Goal: Transaction & Acquisition: Purchase product/service

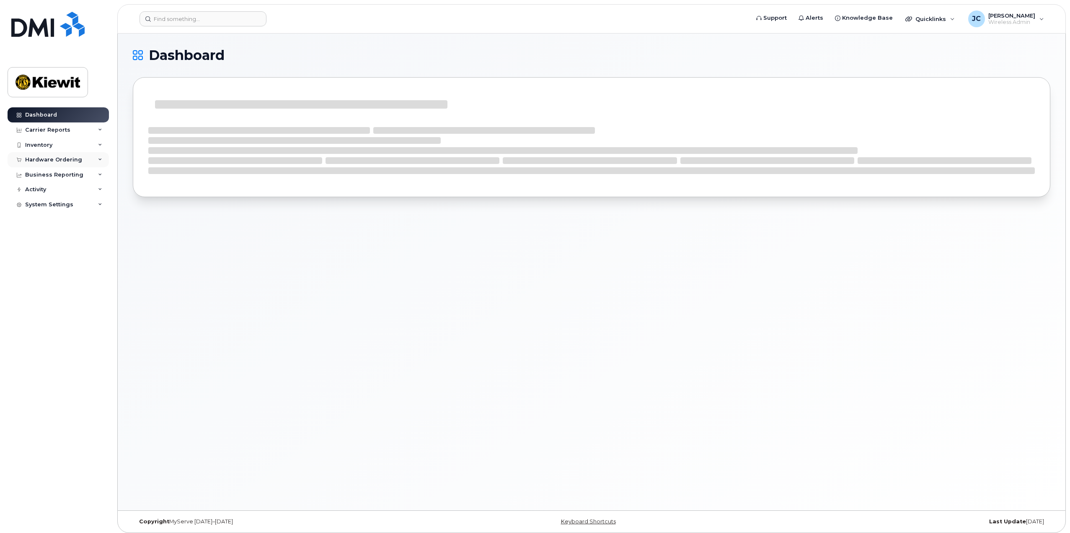
click at [84, 159] on div "Hardware Ordering" at bounding box center [58, 159] width 101 height 15
click at [48, 191] on link "Orders" at bounding box center [65, 191] width 87 height 16
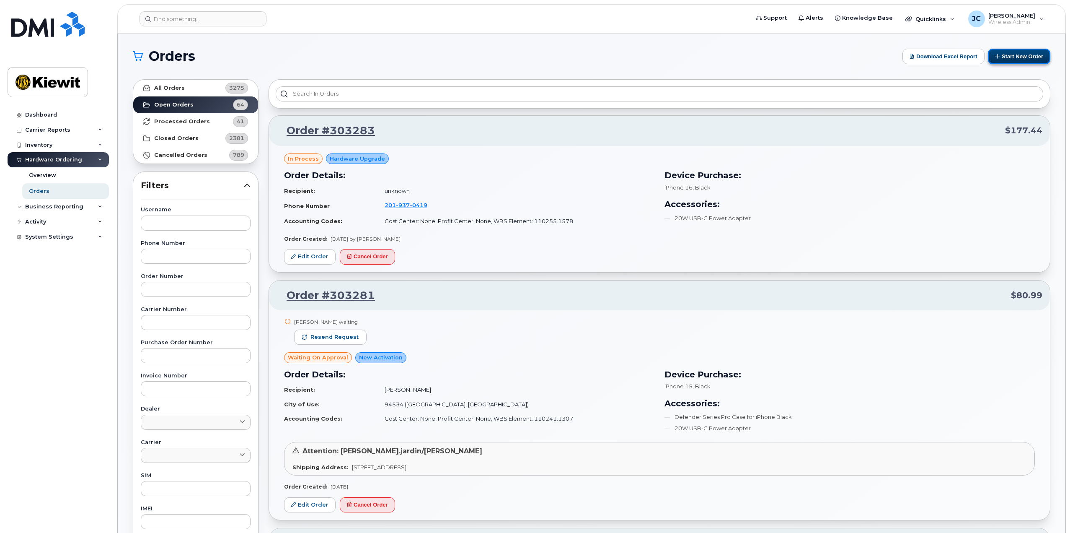
click at [1009, 54] on button "Start New Order" at bounding box center [1019, 57] width 62 height 16
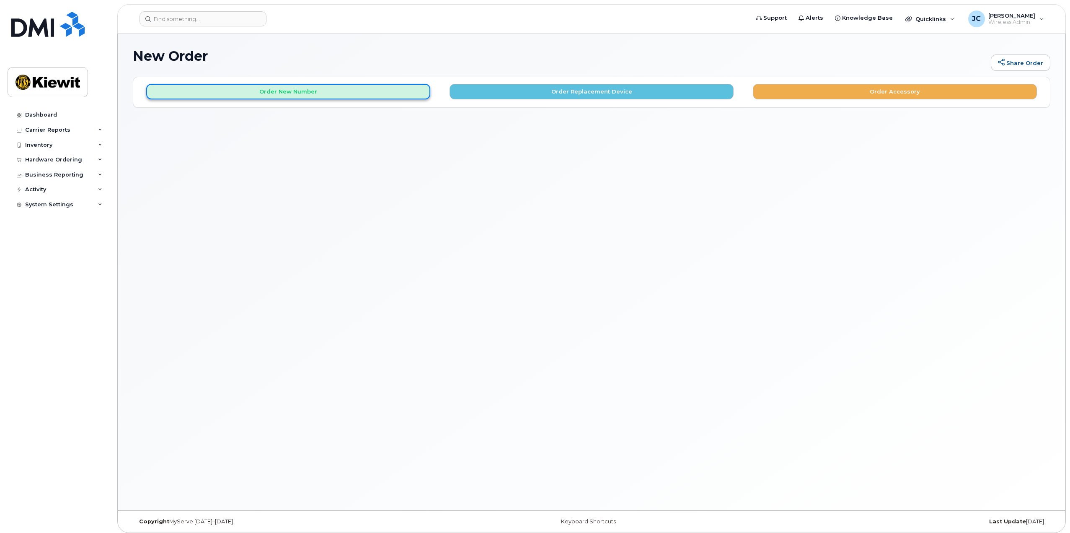
click at [380, 92] on button "Order New Number" at bounding box center [288, 92] width 284 height 16
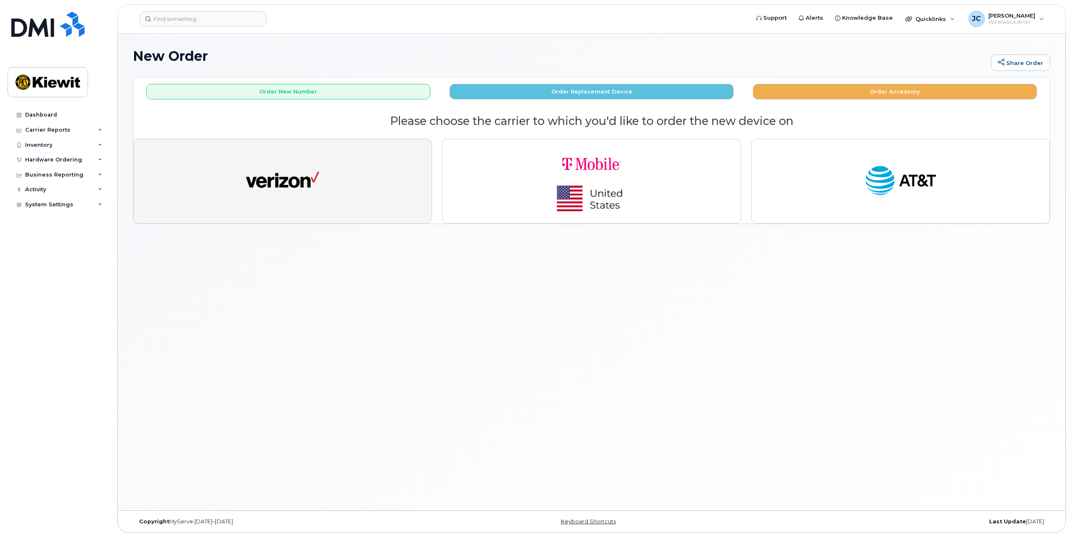
click at [357, 173] on button "button" at bounding box center [282, 181] width 299 height 85
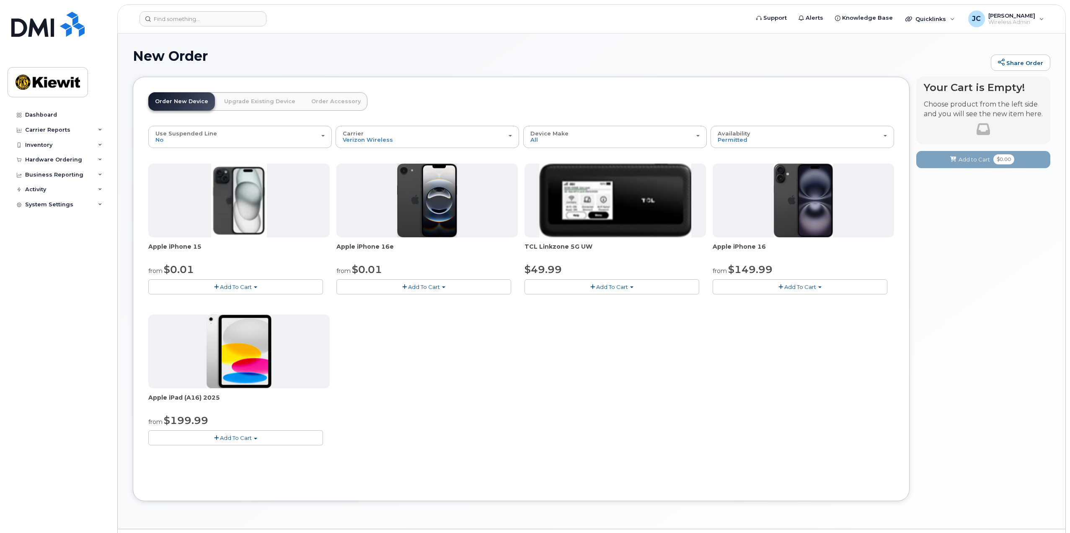
click at [247, 197] on img at bounding box center [239, 200] width 56 height 74
click at [237, 288] on span "Add To Cart" at bounding box center [236, 286] width 32 height 7
click at [229, 303] on link "$0.01 - 2 Year Activation (128GB)" at bounding box center [204, 302] width 108 height 10
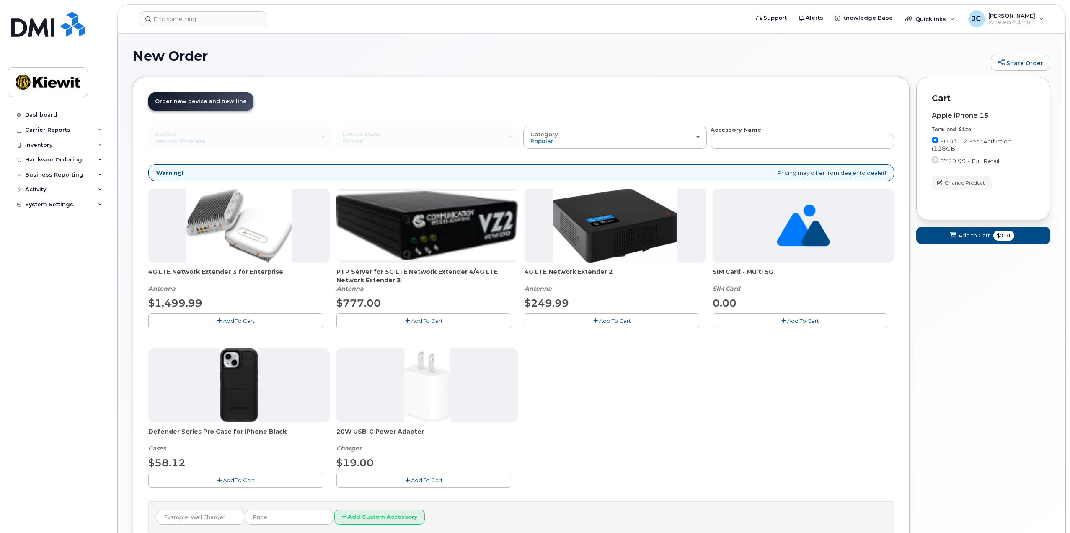
click at [275, 483] on button "Add To Cart" at bounding box center [235, 479] width 175 height 15
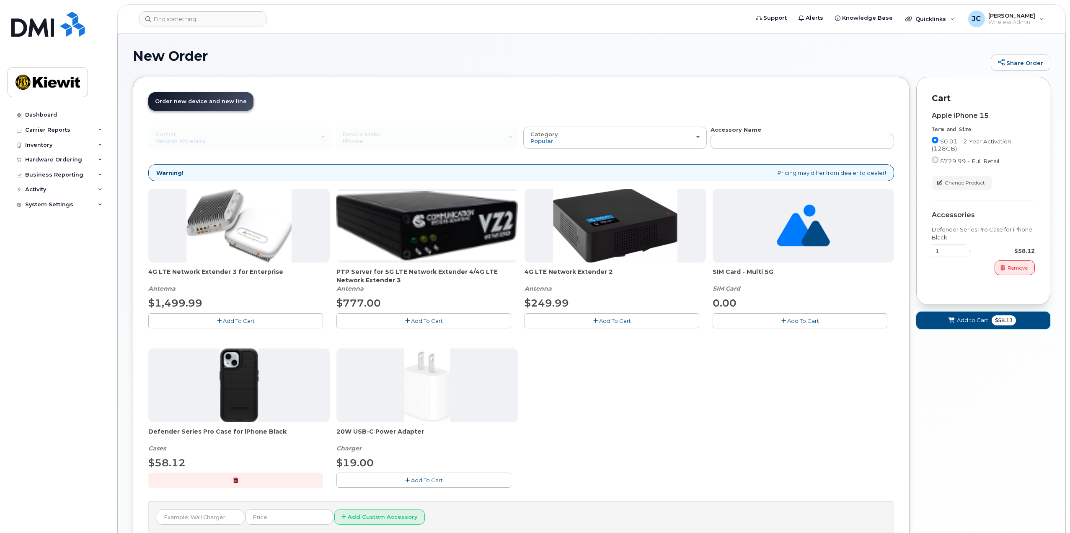
click at [935, 321] on button "Add to Cart $58.13" at bounding box center [983, 319] width 134 height 17
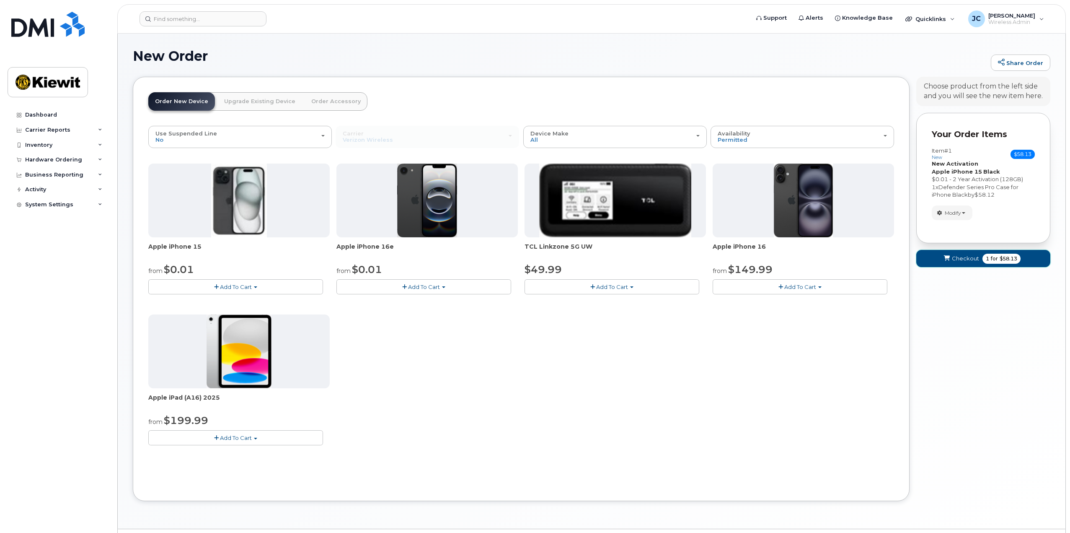
click at [947, 261] on icon "submit" at bounding box center [947, 258] width 6 height 5
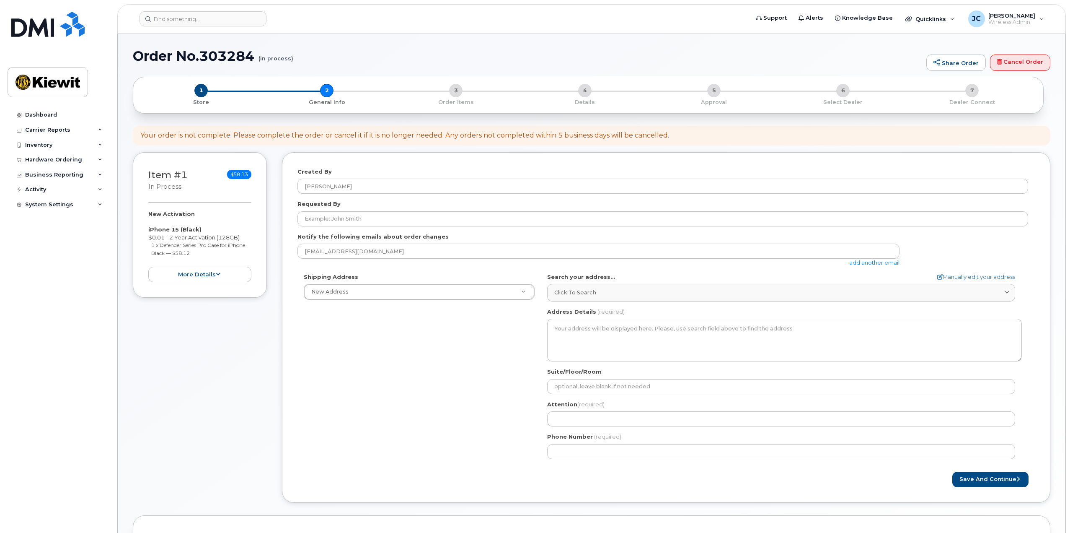
select select
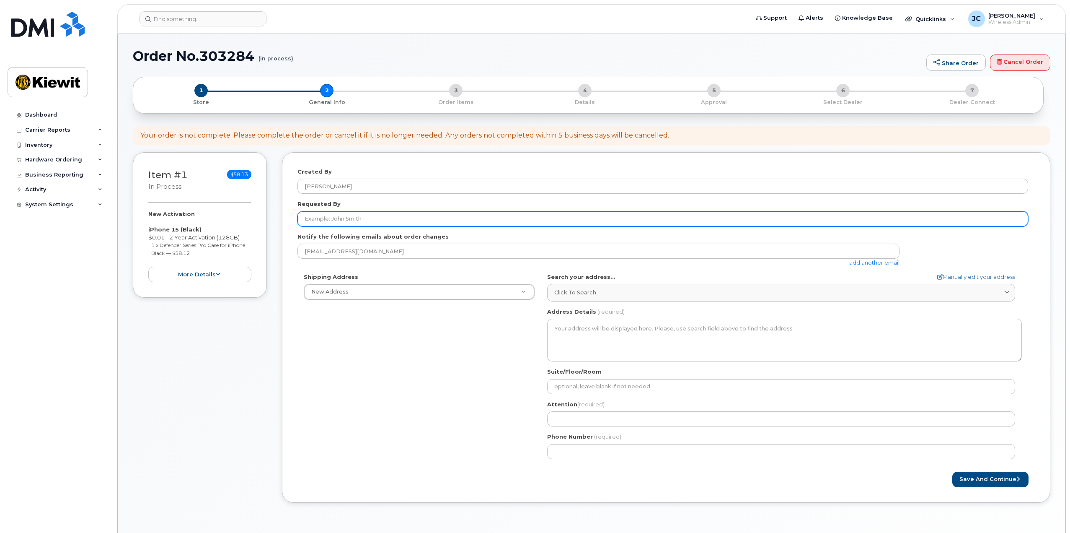
click at [339, 215] on input "Requested By" at bounding box center [663, 218] width 731 height 15
type input "Daniel Yearsley"
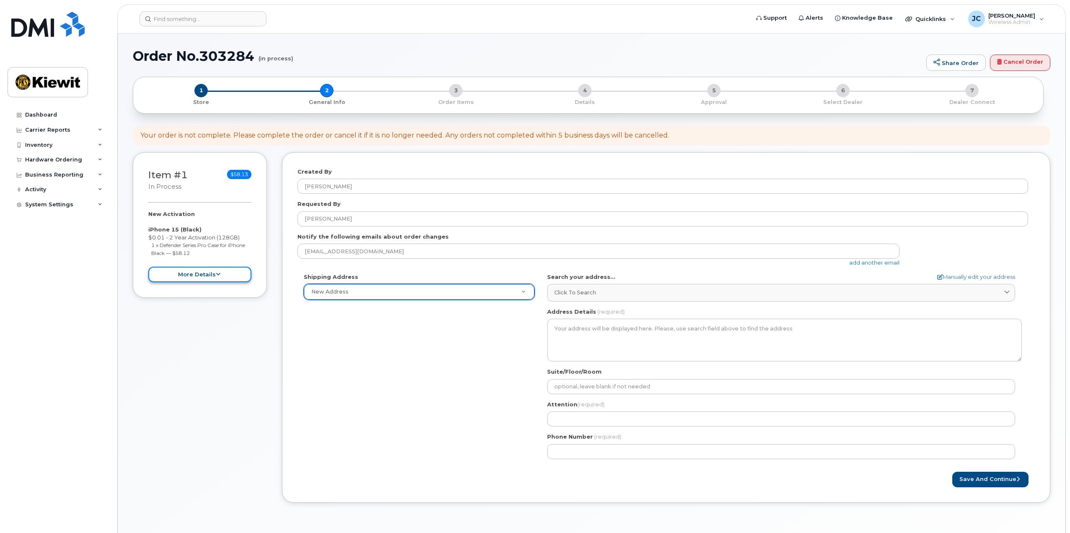
click at [199, 271] on button "more details" at bounding box center [199, 275] width 103 height 16
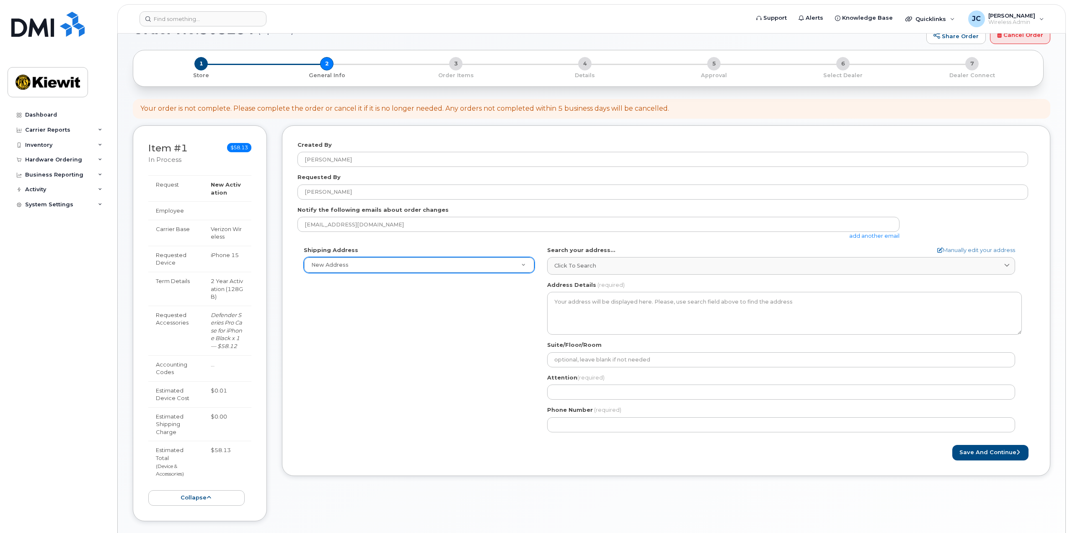
scroll to position [42, 0]
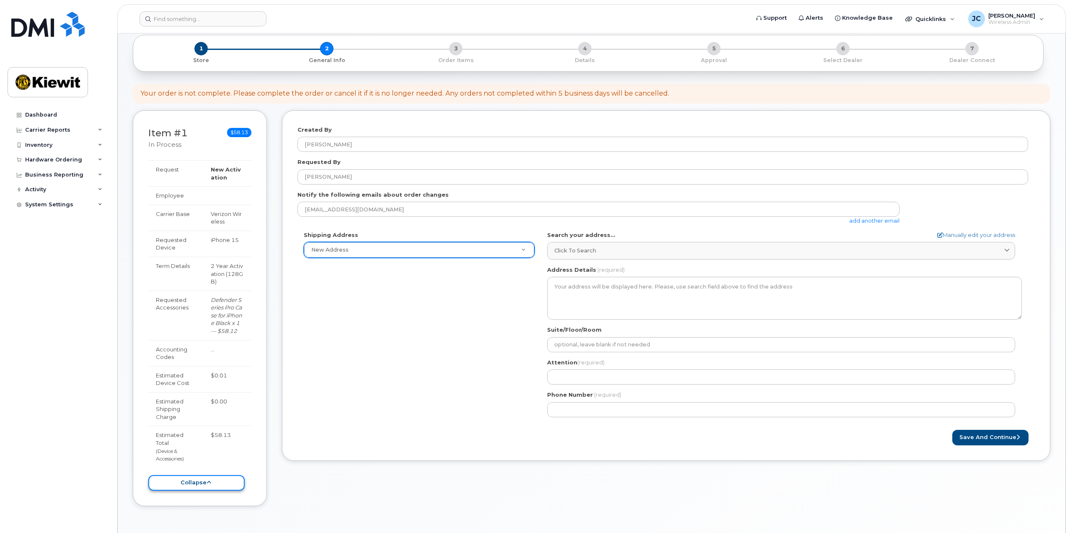
click at [205, 479] on button "collapse" at bounding box center [196, 483] width 96 height 16
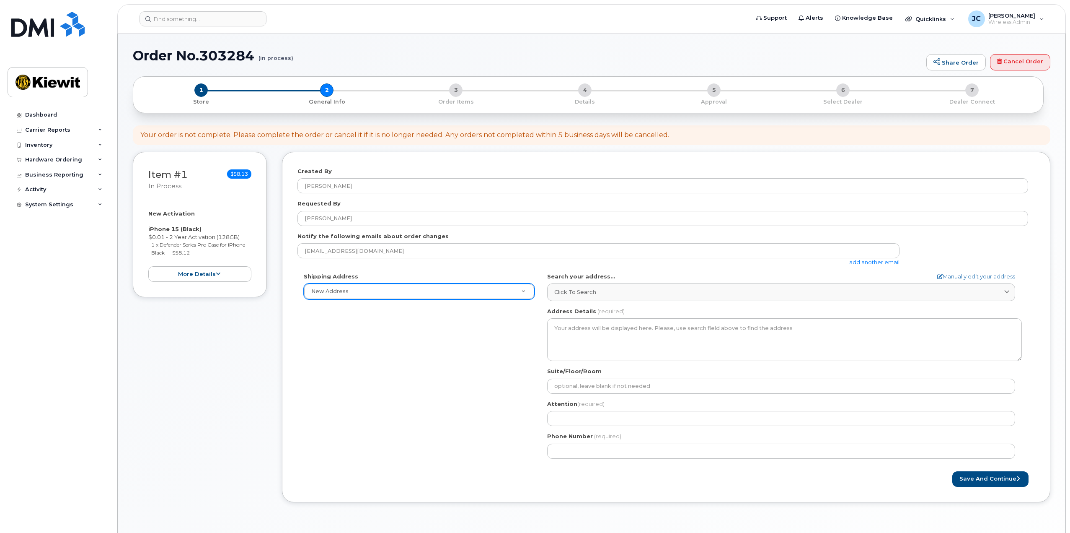
scroll to position [0, 0]
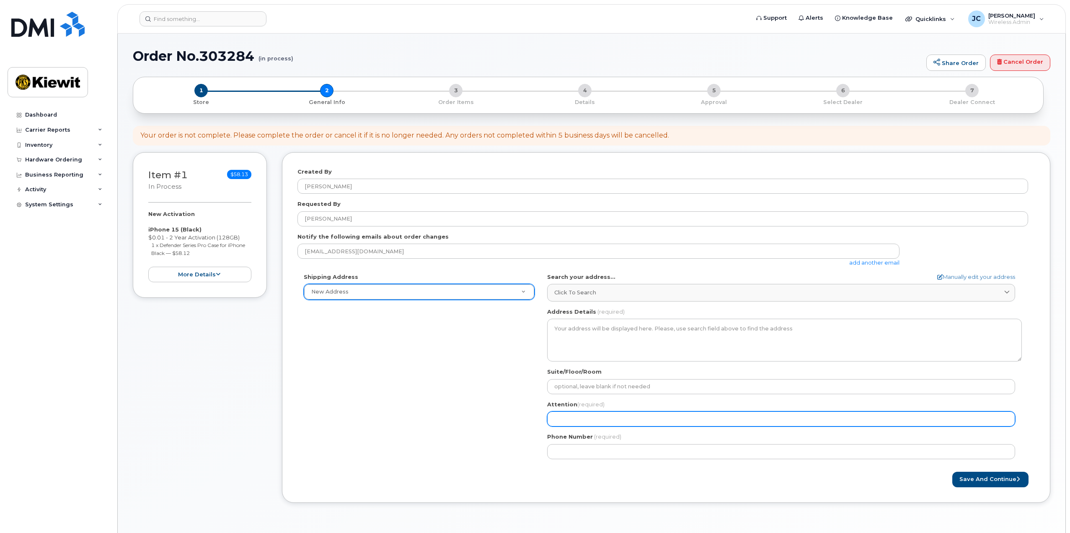
click at [564, 416] on input "Attention (required)" at bounding box center [781, 418] width 468 height 15
select select
type input "D"
select select
type input "Da"
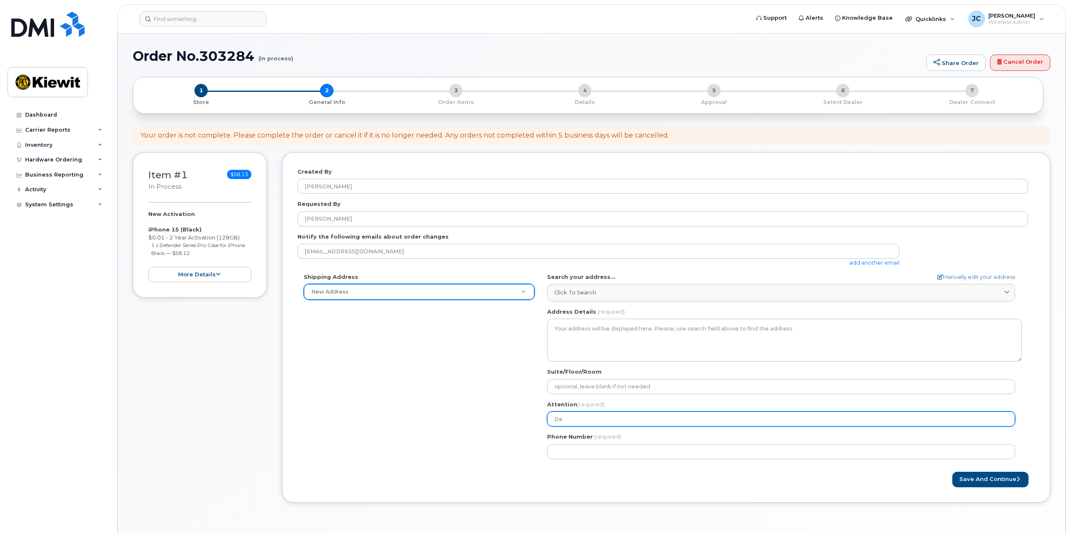
select select
type input "Dan"
select select
type input "Da"
select select
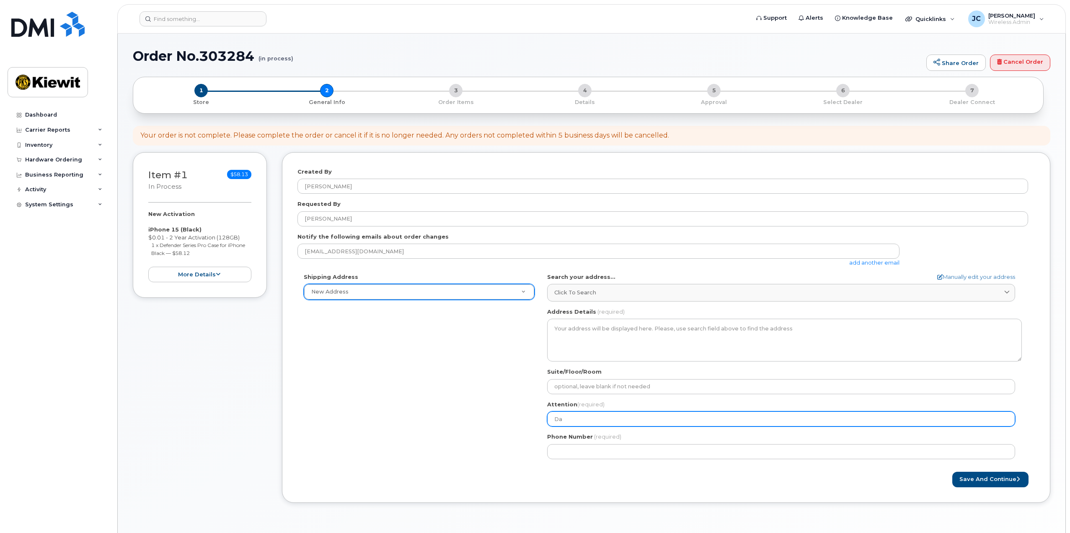
type input "D"
select select
type input "M"
select select
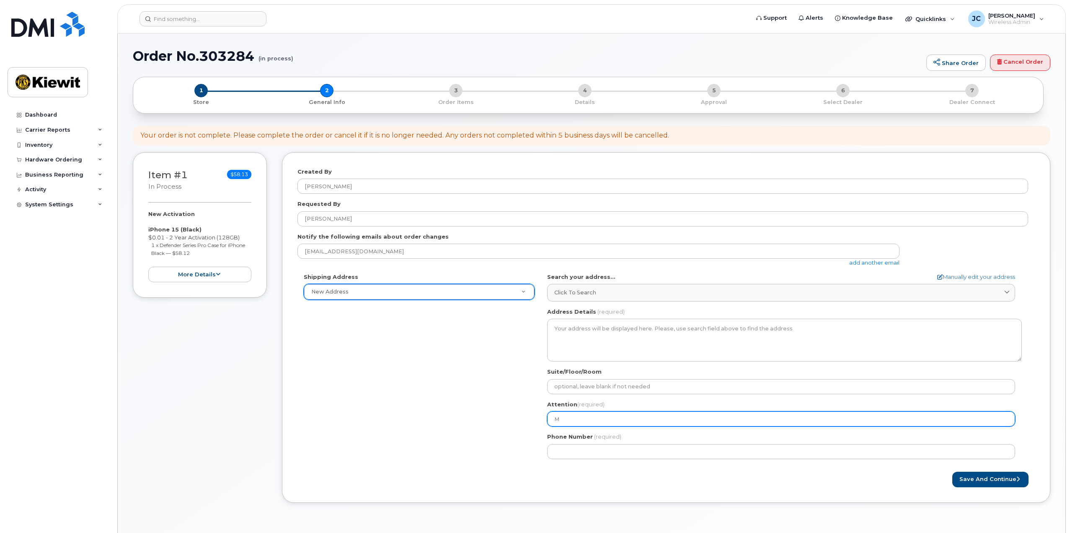
type input "Ma"
select select
type input "Mas"
select select
type input "Mass"
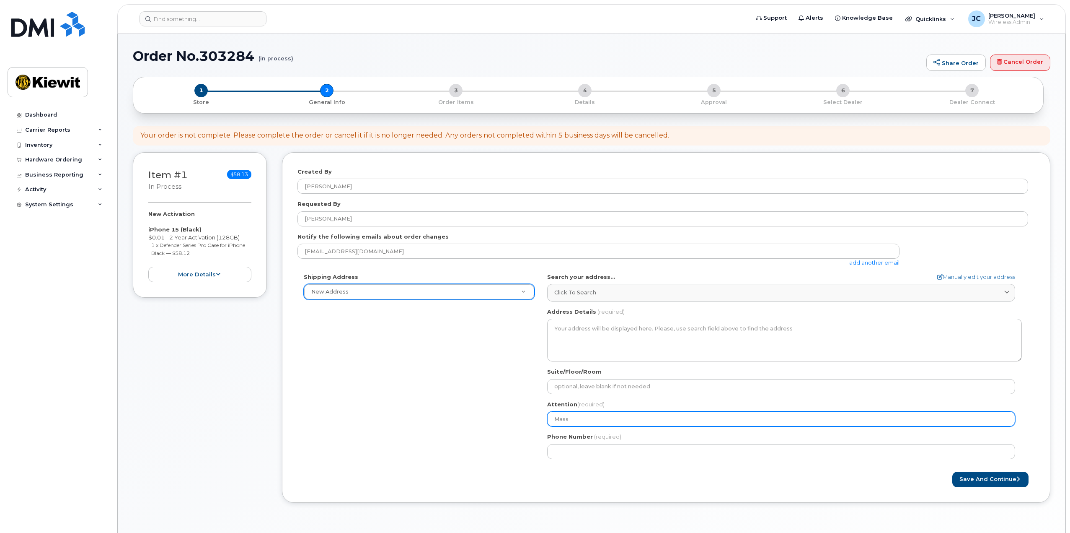
select select
type input "Mass."
select select
type input "Mass. E"
select select
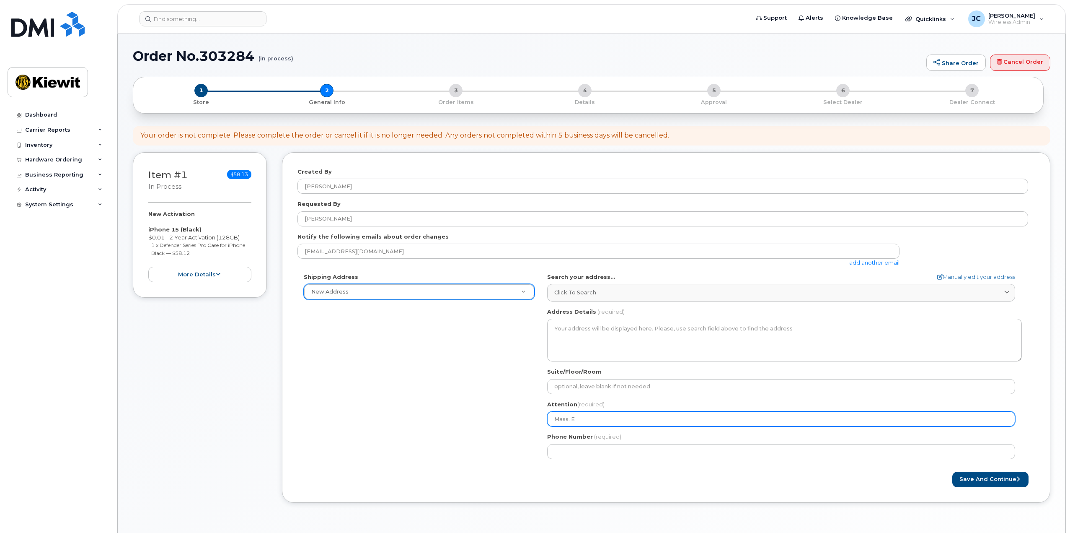
type input "Mass. El"
select select
type input "Mass. Ele"
select select
type input "Mass. Elec"
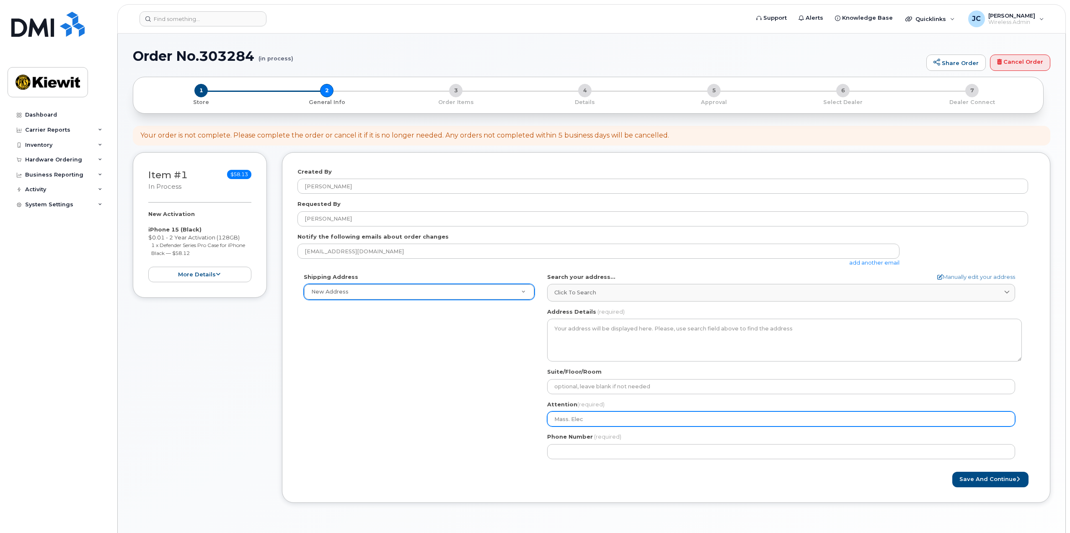
select select
type input "Mass. Elect"
select select
type input "Mass. Electr"
select select
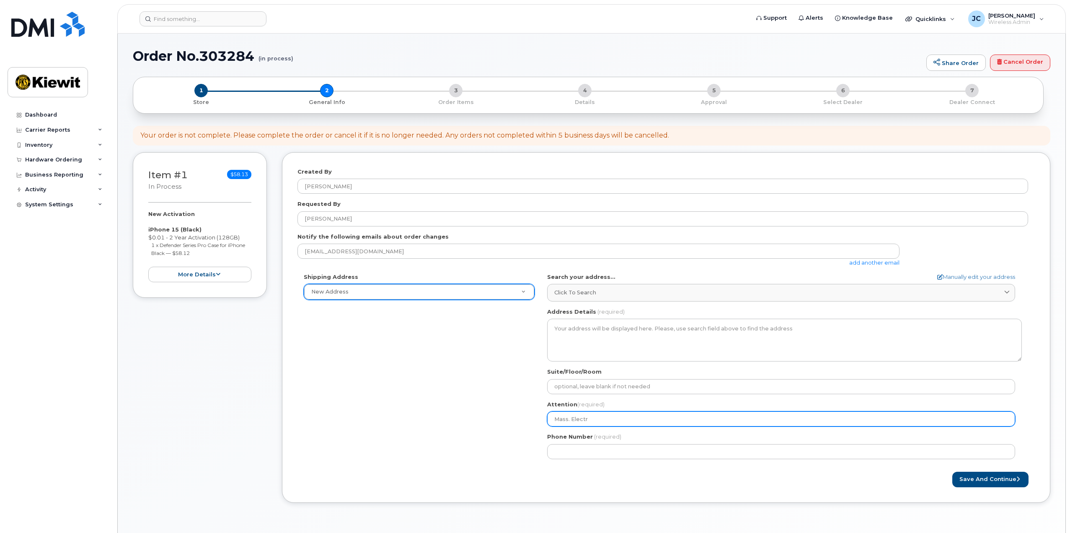
type input "Mass. Electri"
select select
type input "Mass. Electric"
select select
type input "Mass. Electric -"
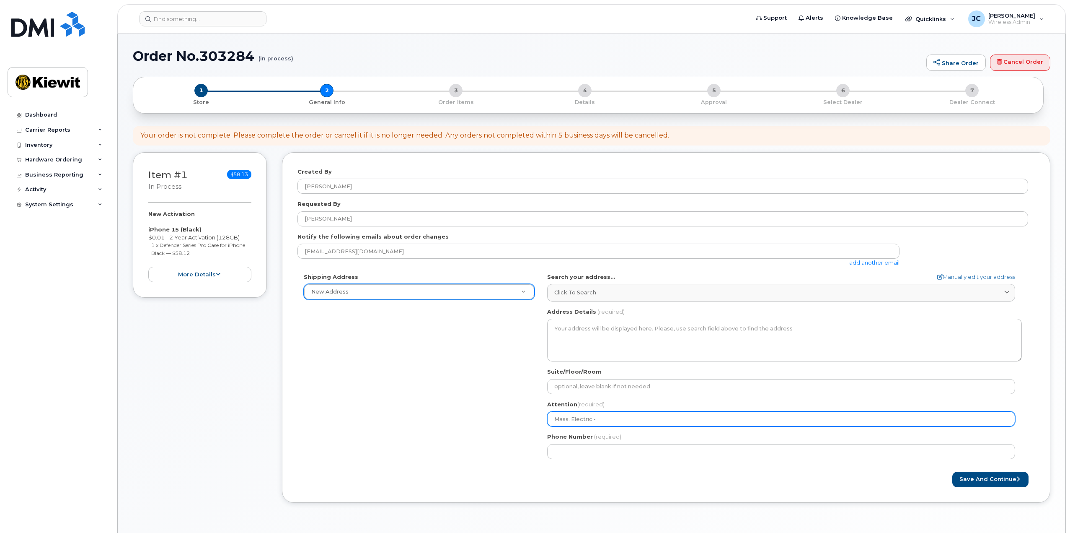
select select
type input "Mass. Electric - D"
select select
type input "Mass. Electric - Da"
select select
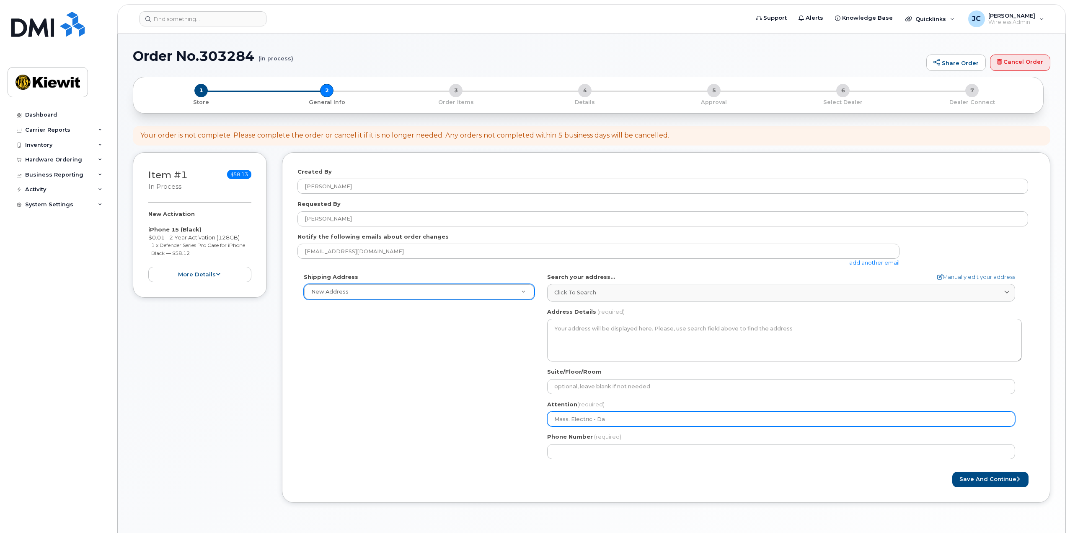
type input "Mass. Electric - Dan"
select select
type input "Mass. Electric - Dani"
select select
type input "Mass. Electric - Danil"
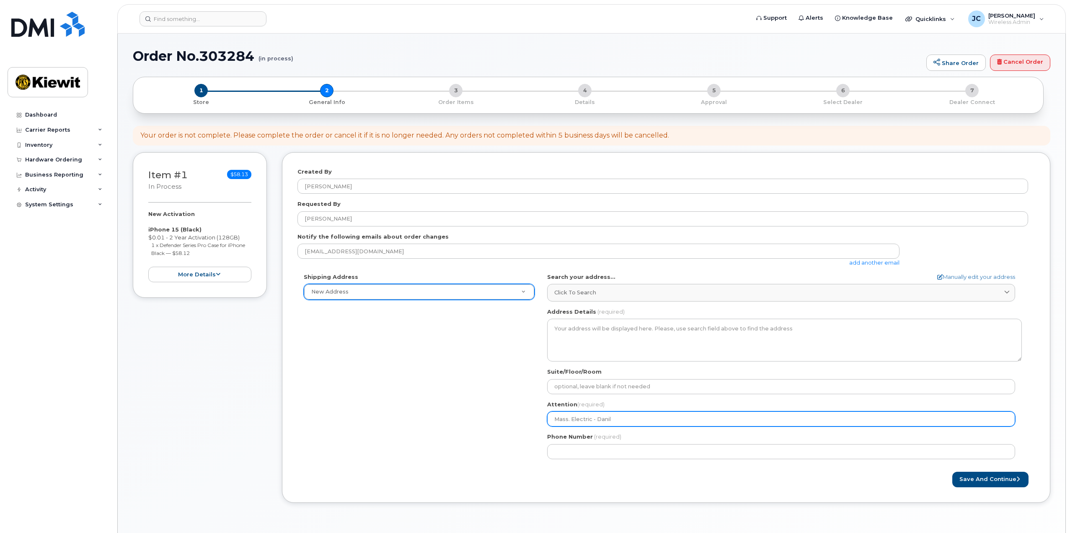
select select
type input "Mass. Electric - Danile"
select select
type input "Mass. Electric - Daniley"
select select
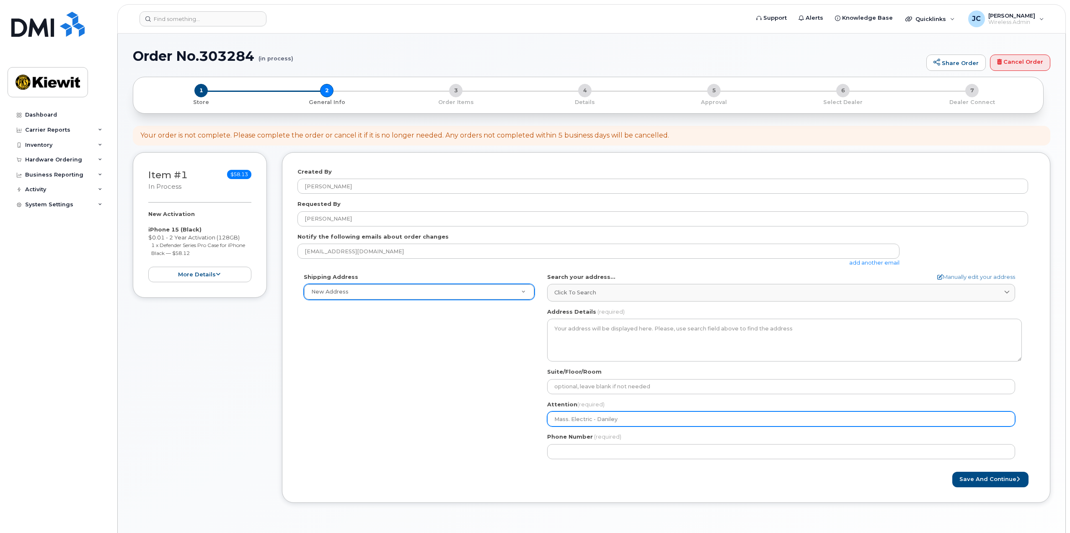
type input "Mass. Electric - Danile"
select select
type input "Mass. Electric - Danil"
select select
type input "Mass. Electric - Dani"
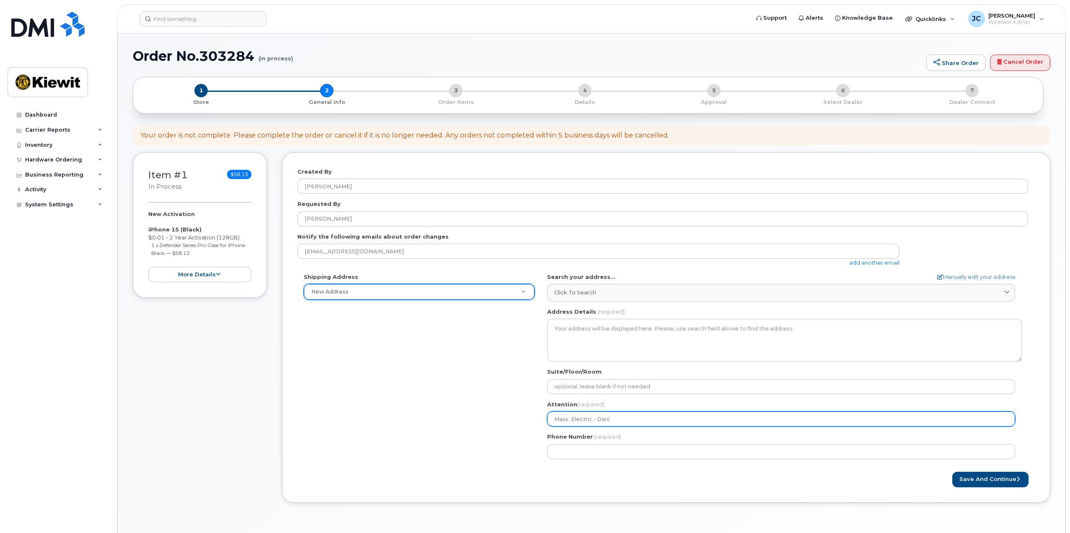
select select
type input "Mass. Electric - Danie"
select select
type input "Mass. Electric - Daniel"
select select
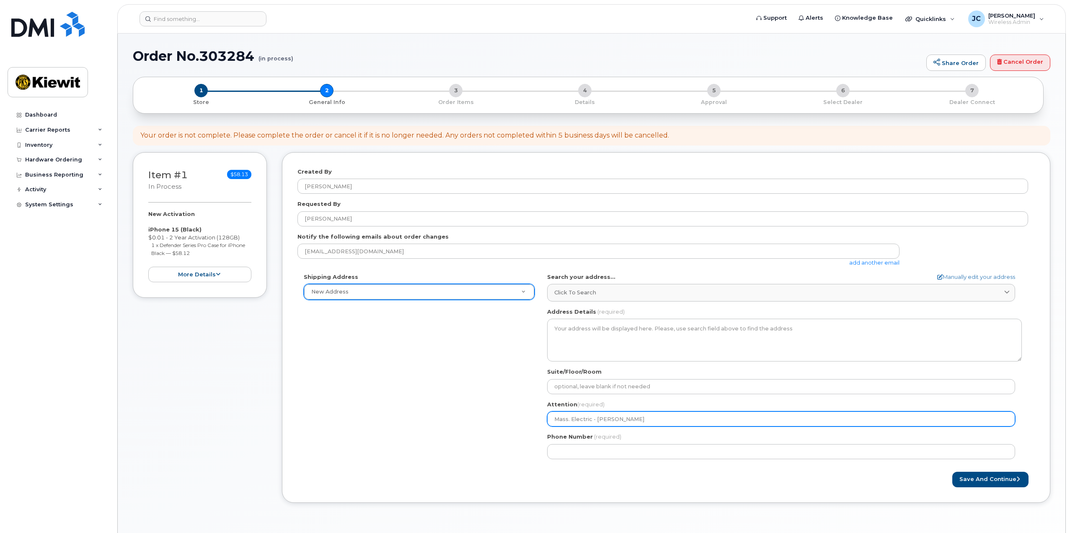
type input "Mass. Electric - Daniel Y"
select select
type input "Mass. Electric - Daniel Ye"
select select
type input "Mass. Electric - Daniel Yea"
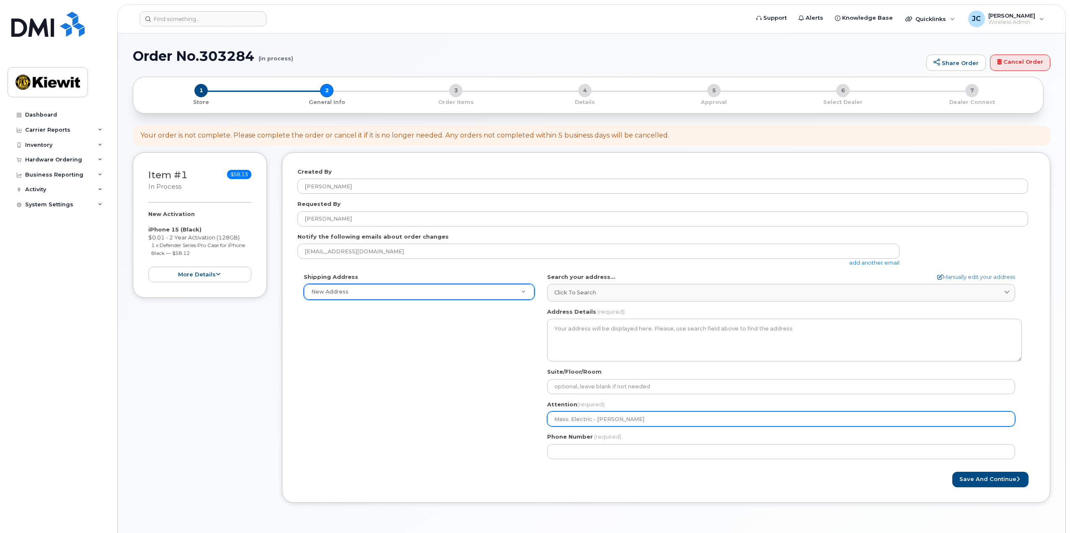
select select
type input "Mass. Electric - Daniel Year"
select select
type input "Mass. Electric - Daniel Years"
select select
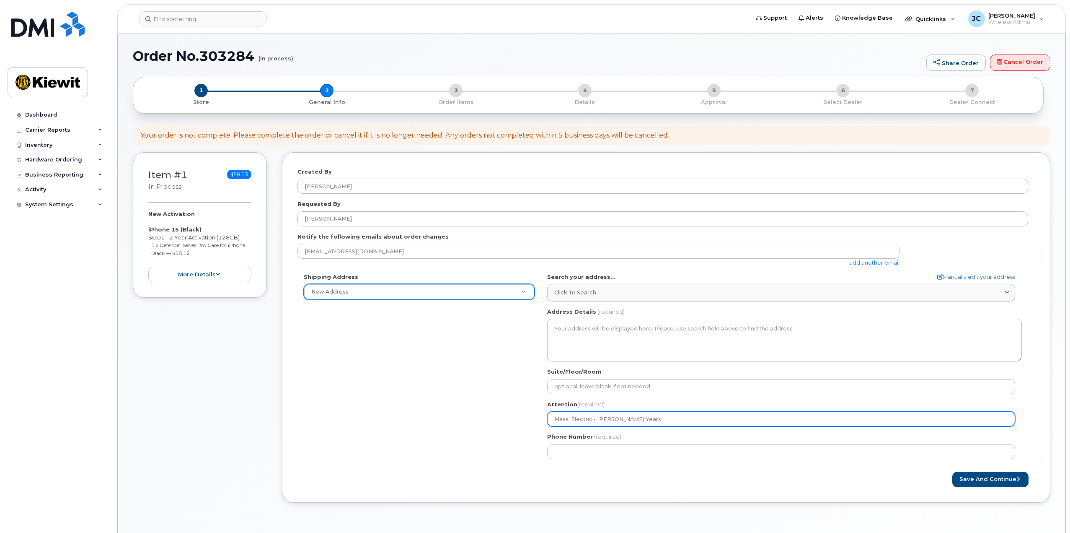
type input "Mass. Electric - Daniel Year"
select select
type input "Mass. Electric - Daniel Years"
select select
type input "Mass. Electric - Daniel Yearsl"
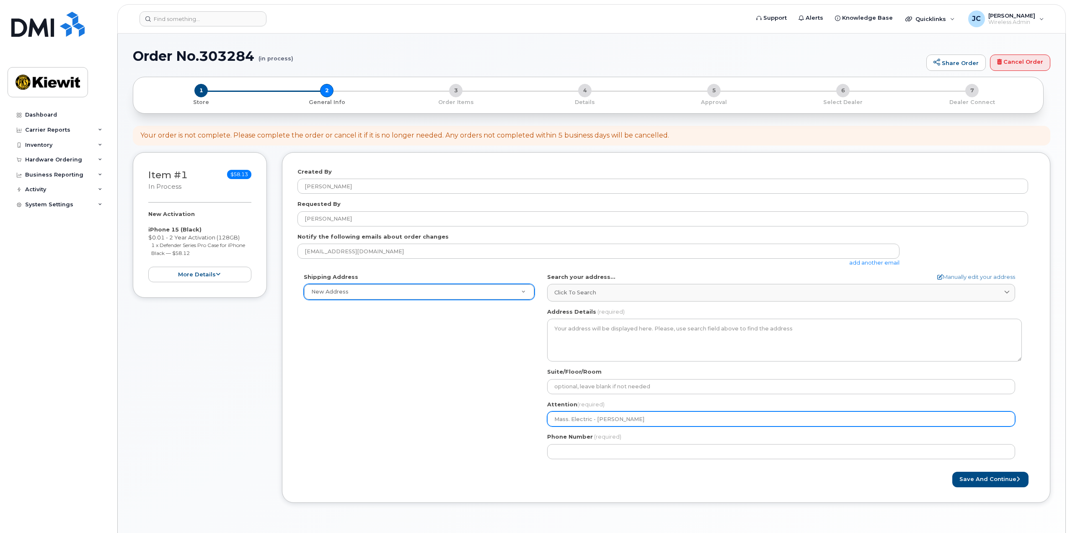
select select
type input "Mass. Electric - Daniel Yearsle"
select select
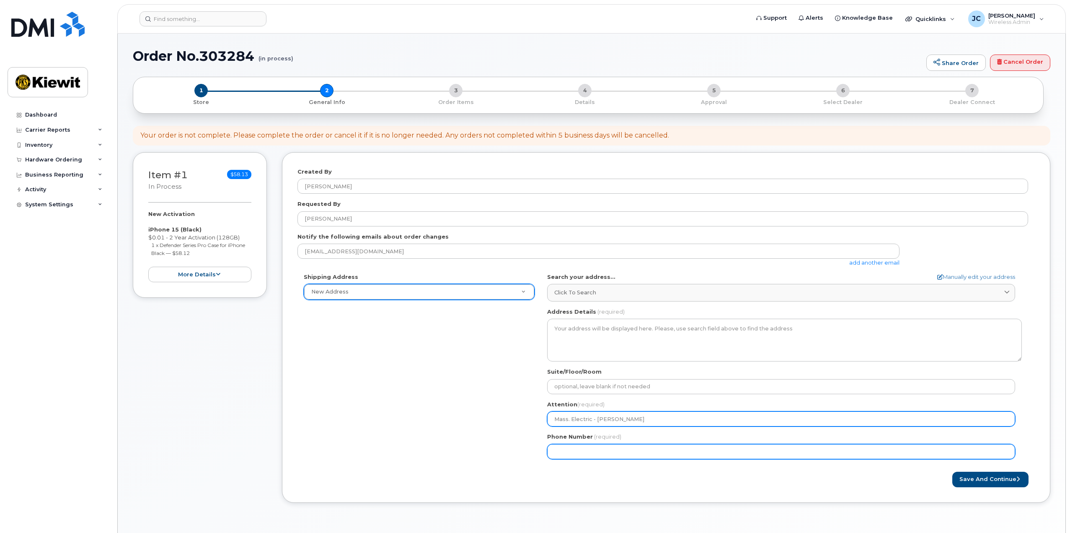
type input "Mass. Electric - Daniel Yearsley"
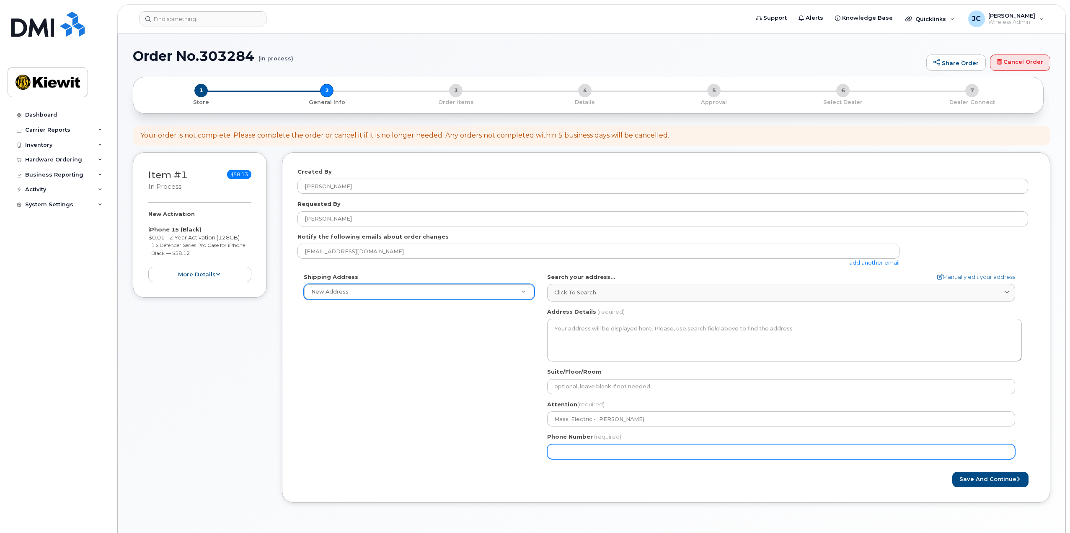
click at [594, 445] on input "Phone Number" at bounding box center [781, 451] width 468 height 15
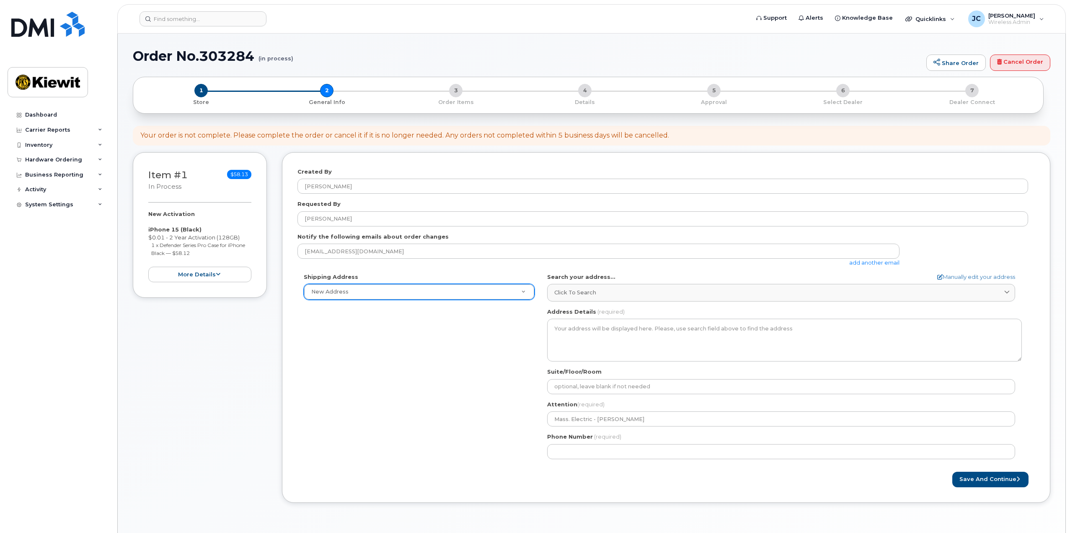
click at [932, 246] on div "jchadwick@masselec.com add another email" at bounding box center [663, 254] width 731 height 23
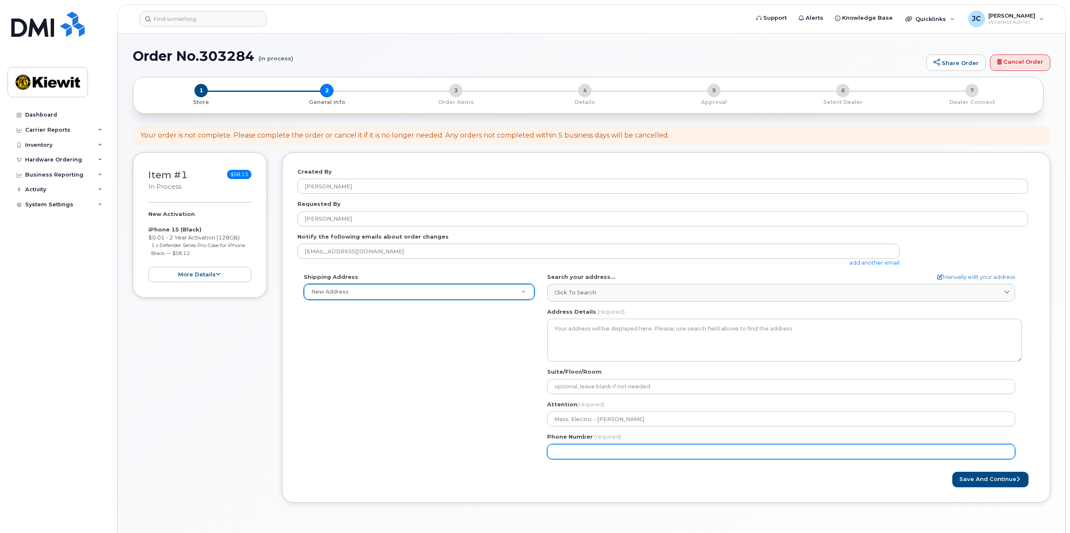
click at [618, 447] on input "Phone Number" at bounding box center [781, 451] width 468 height 15
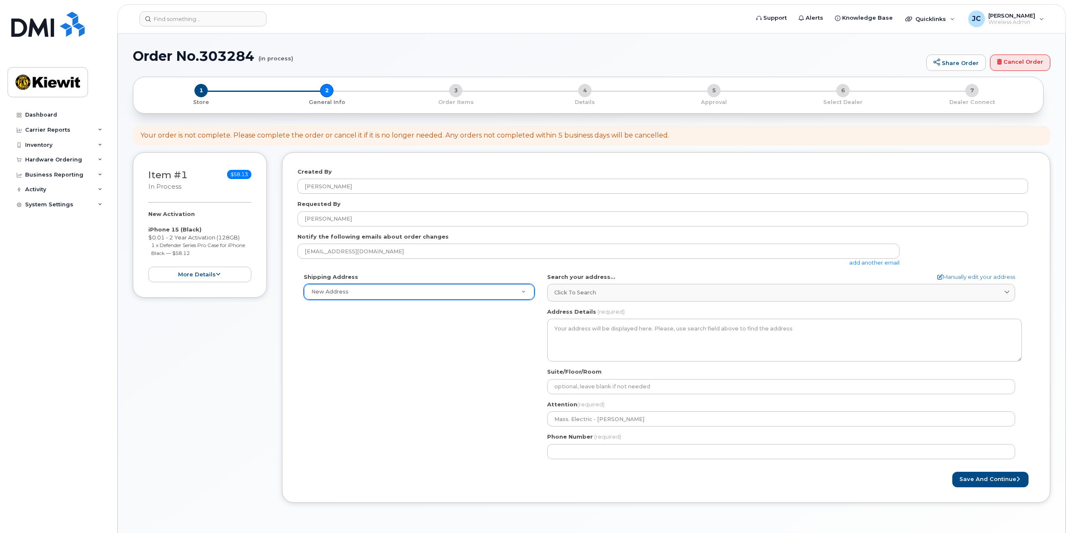
click at [371, 353] on div "Shipping Address New Address New Address 455 Old Scott Road AB Search your addr…" at bounding box center [663, 369] width 731 height 192
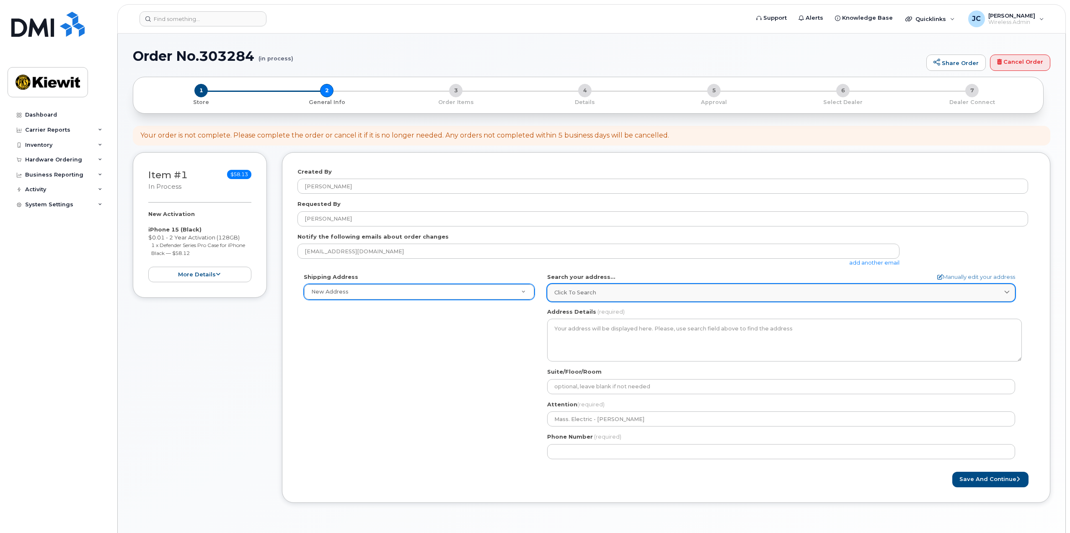
click at [624, 296] on div "Click to search" at bounding box center [781, 292] width 454 height 8
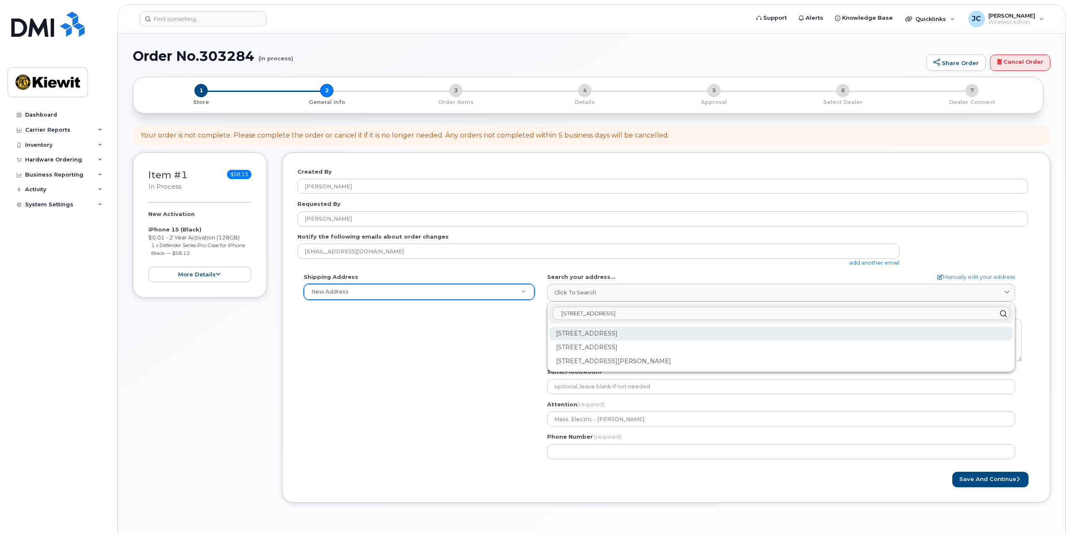
type input "49 veterans road"
click at [628, 329] on div "49 Veterans Rd Ticonderoga NY 12883-4026" at bounding box center [781, 333] width 464 height 14
select select
type textarea "49 Veterans Rd TICONDEROGA NY 12883-4026 UNITED STATES"
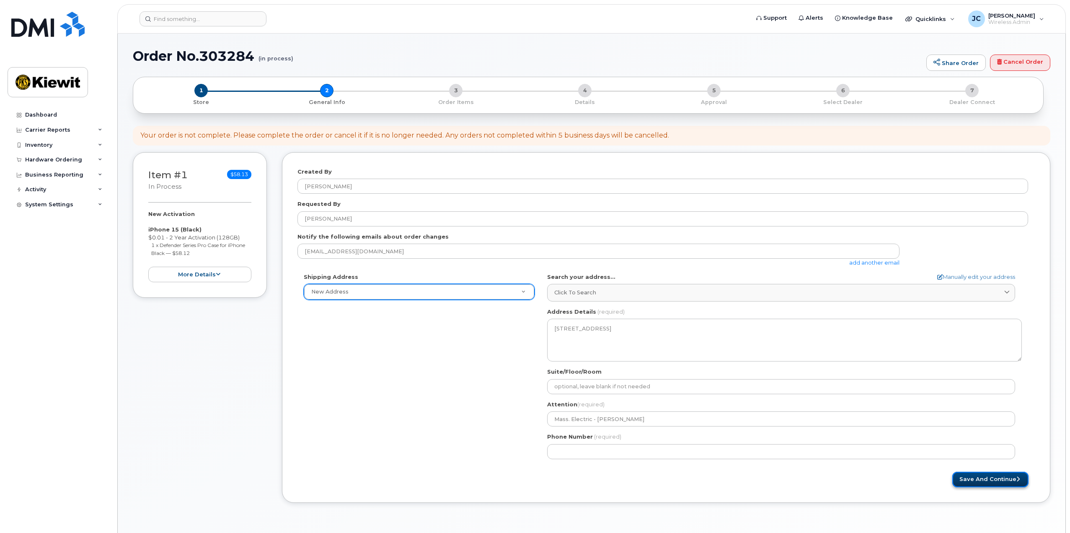
click at [968, 479] on button "Save and Continue" at bounding box center [991, 479] width 76 height 16
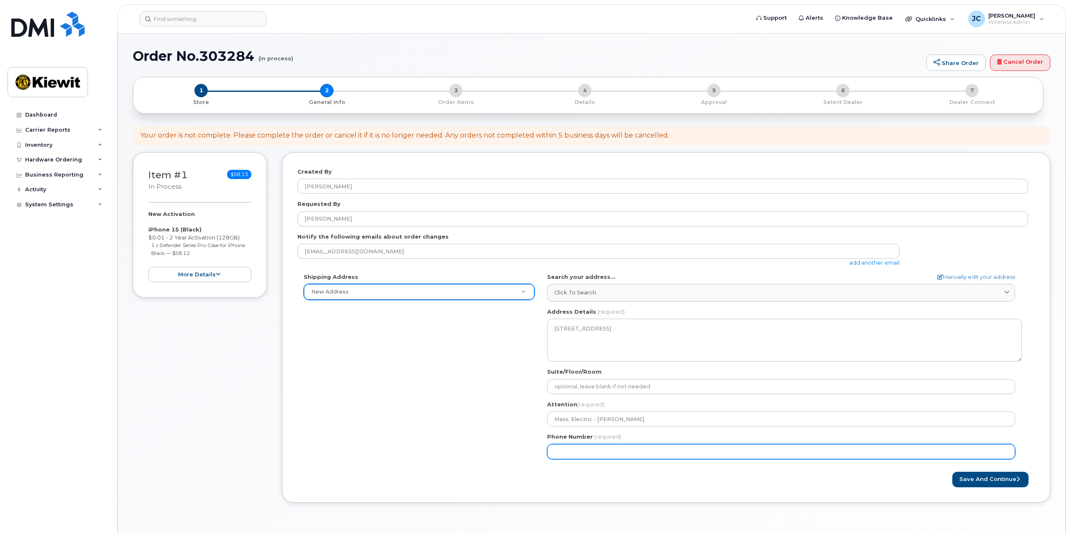
click at [568, 451] on input "Phone Number" at bounding box center [781, 451] width 468 height 15
click at [579, 450] on input "Phone Number" at bounding box center [781, 451] width 468 height 15
select select
type input "9196233356"
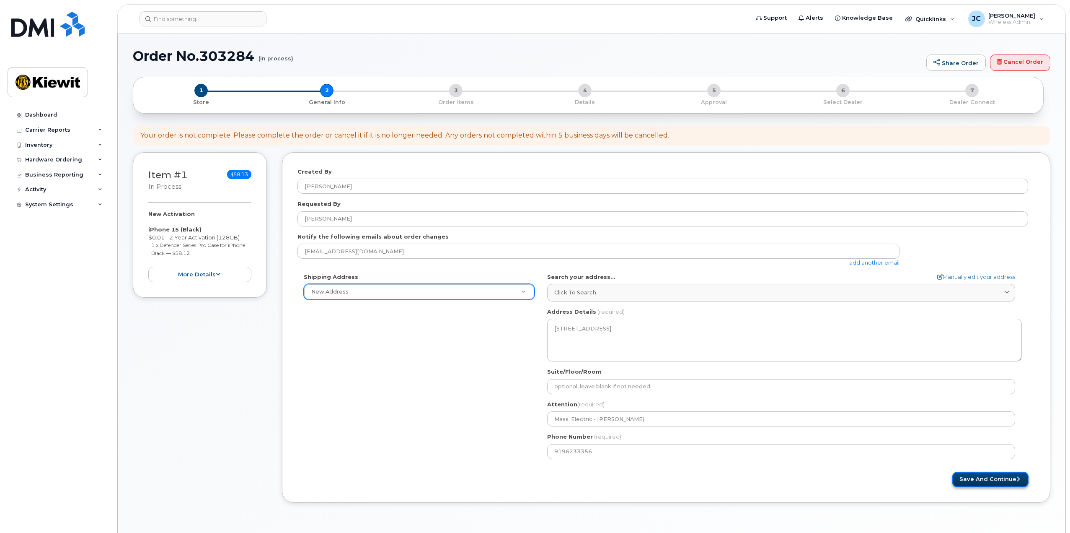
drag, startPoint x: 969, startPoint y: 479, endPoint x: 963, endPoint y: 476, distance: 6.2
click at [969, 479] on button "Save and Continue" at bounding box center [991, 479] width 76 height 16
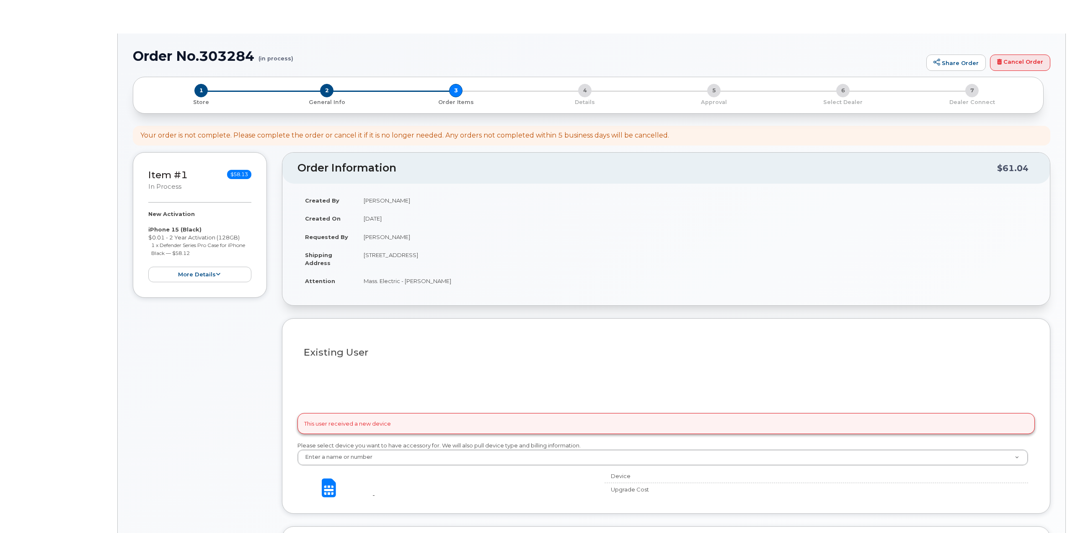
select select
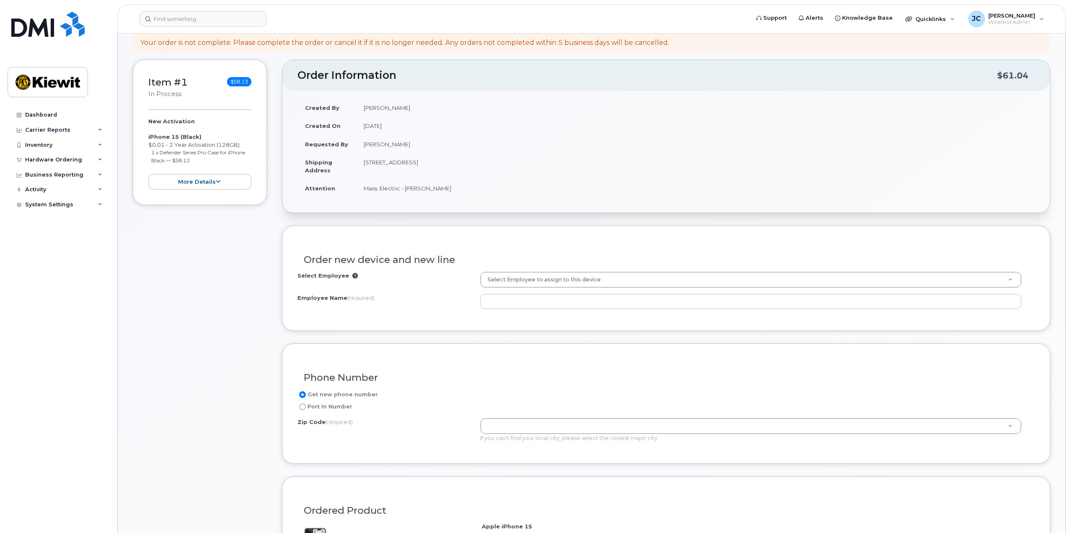
scroll to position [99, 0]
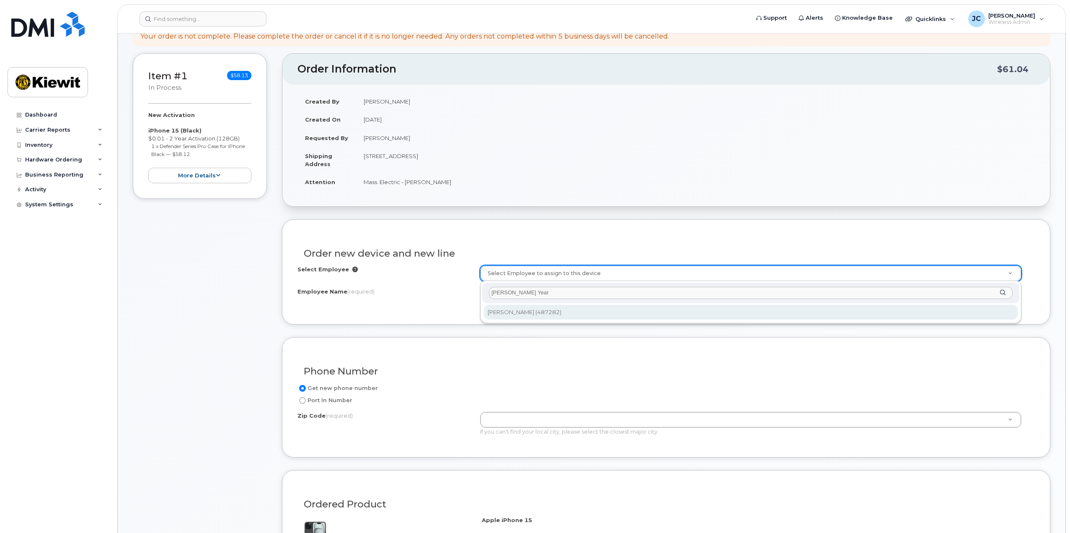
type input "Daniel Year"
type input "2160813"
type input "Daniel Yearsley"
type input "49 Veterans Rd"
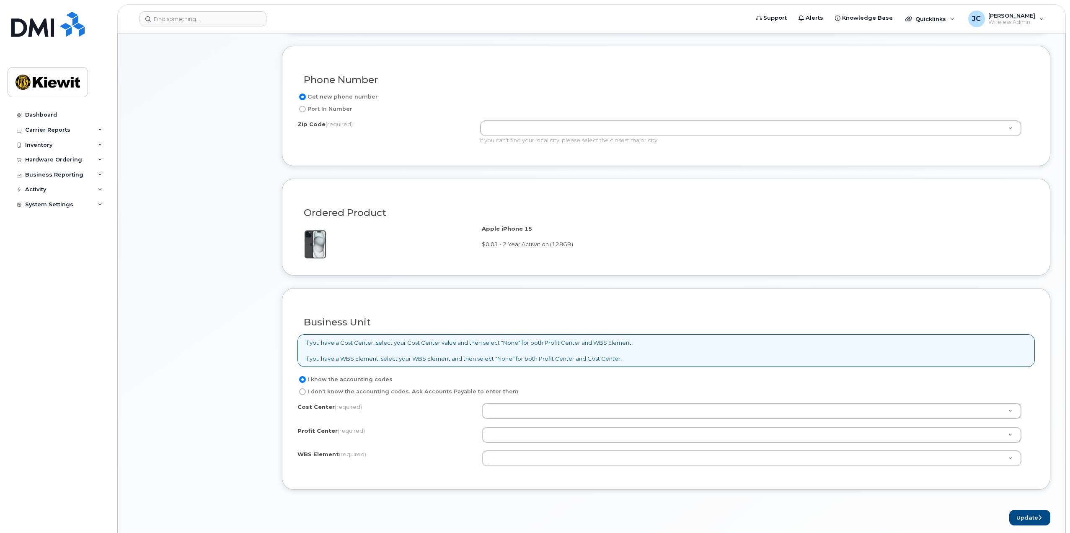
scroll to position [392, 0]
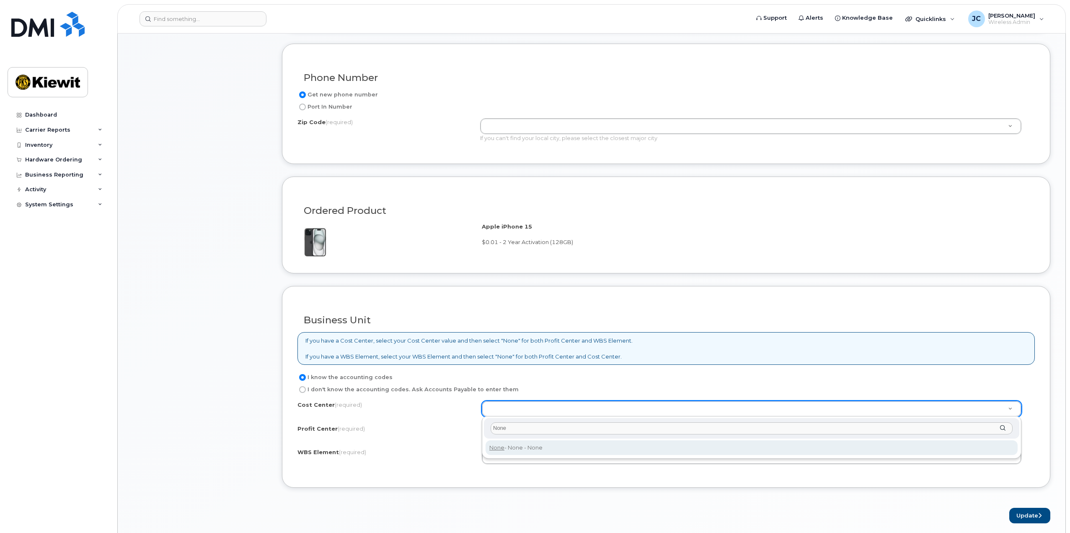
type input "None"
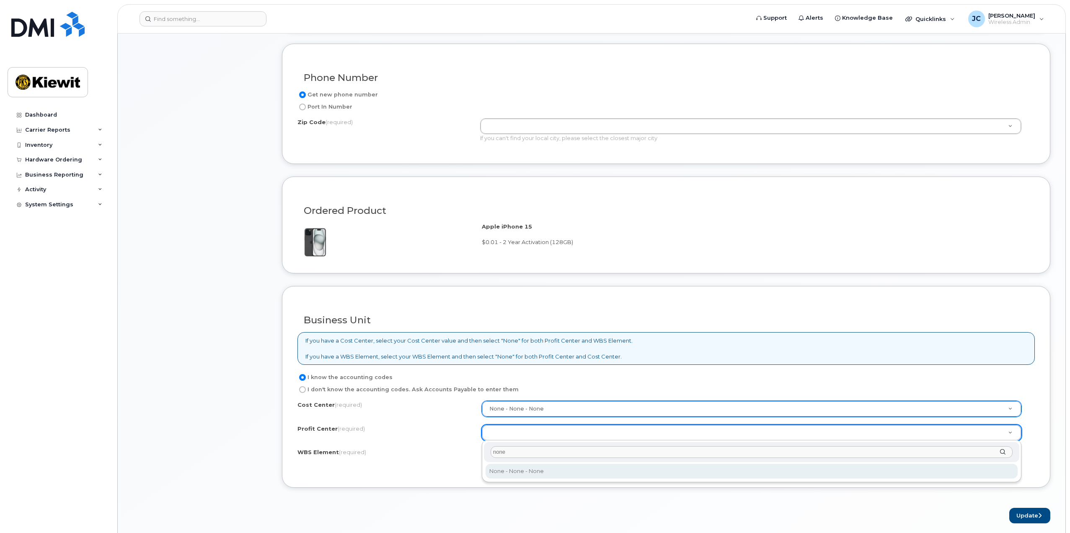
type input "none"
select select "None"
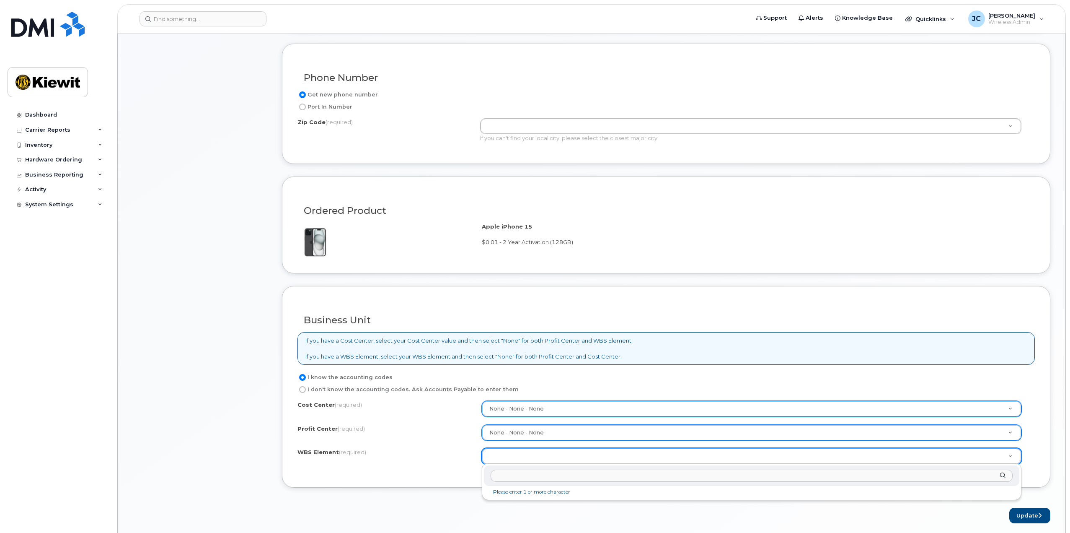
click at [540, 479] on input "text" at bounding box center [752, 475] width 522 height 12
type input "106509.1148"
click at [541, 477] on input "text" at bounding box center [752, 475] width 522 height 12
click at [537, 476] on input "text" at bounding box center [752, 475] width 522 height 12
type input "106509.1148"
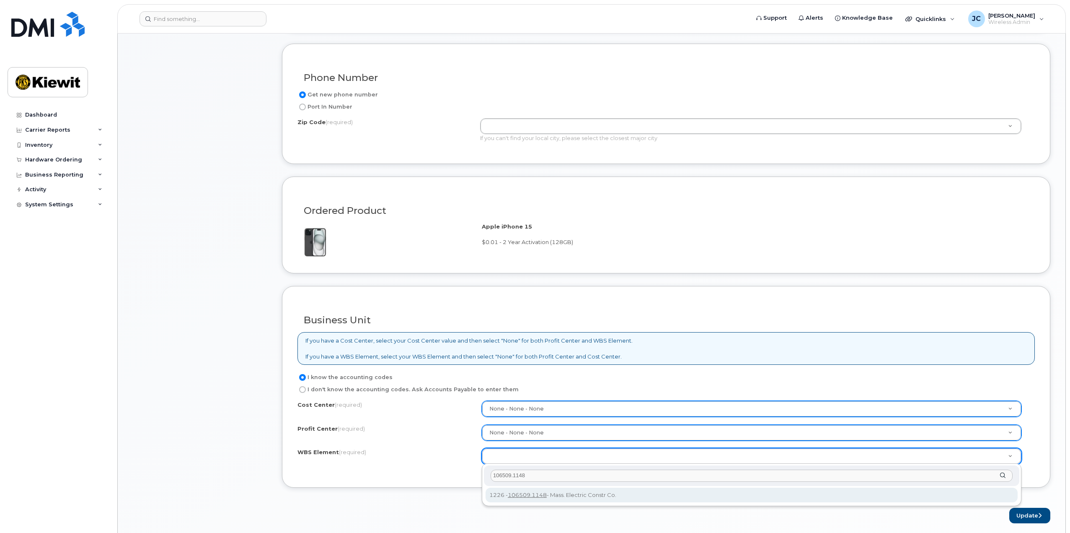
type input "106509.1148"
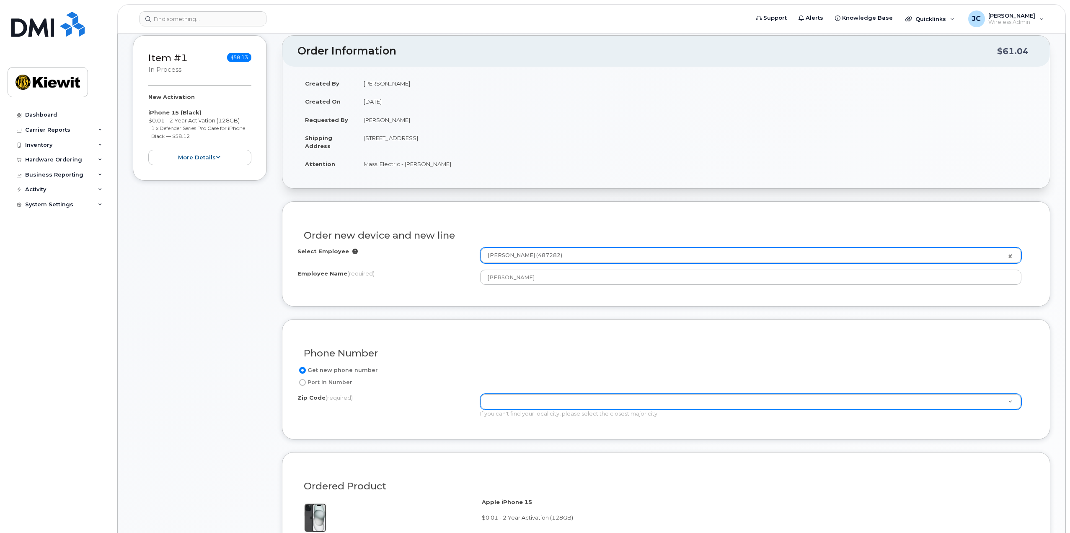
scroll to position [0, 0]
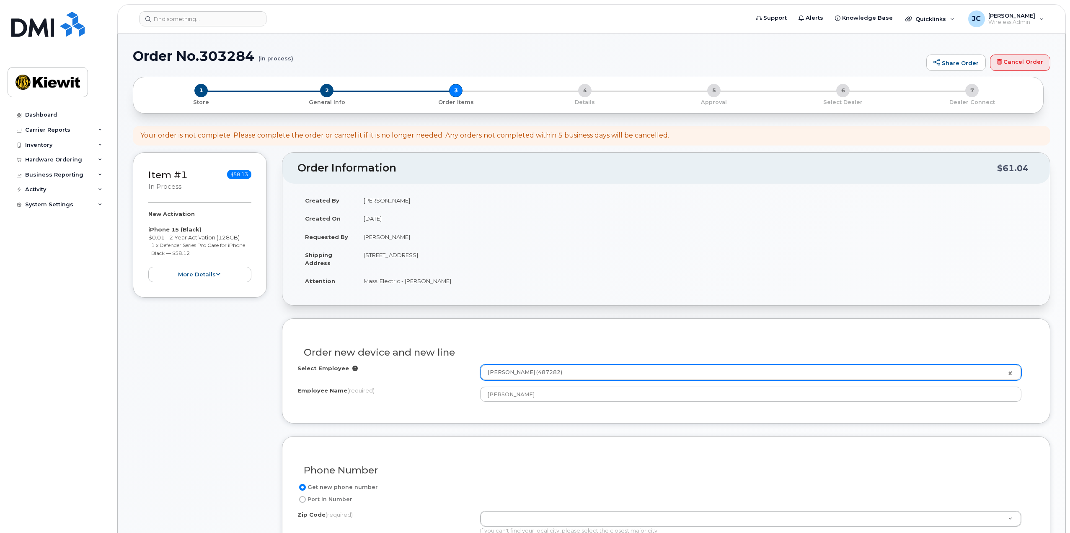
click at [189, 476] on div "Item #1 in process $58.13 New Activation iPhone 15 (Black) $0.01 - 2 Year Activ…" at bounding box center [200, 534] width 134 height 764
click at [1025, 67] on link "Cancel Order" at bounding box center [1020, 62] width 60 height 17
